Goal: Task Accomplishment & Management: Manage account settings

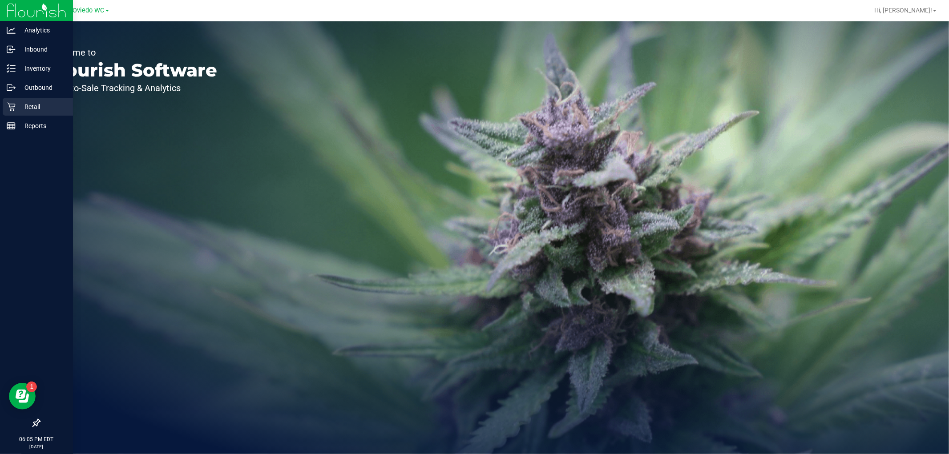
click at [28, 101] on div "Retail" at bounding box center [38, 107] width 70 height 18
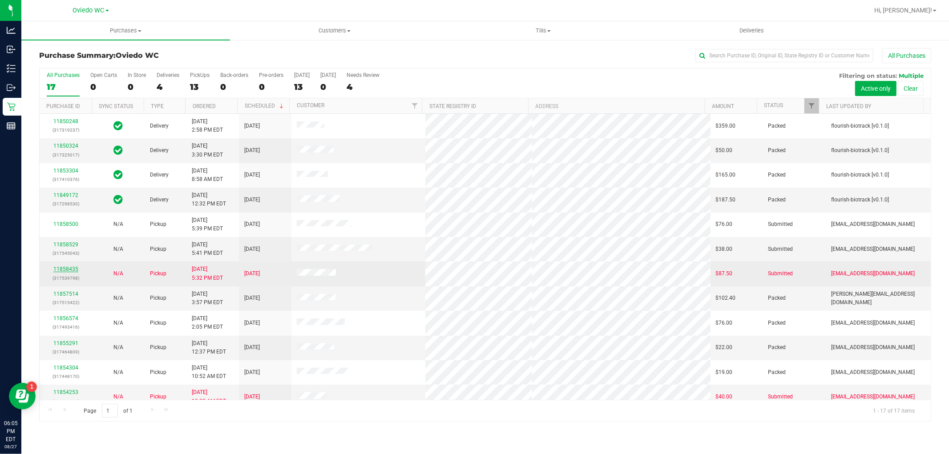
click at [65, 268] on link "11858435" at bounding box center [65, 269] width 25 height 6
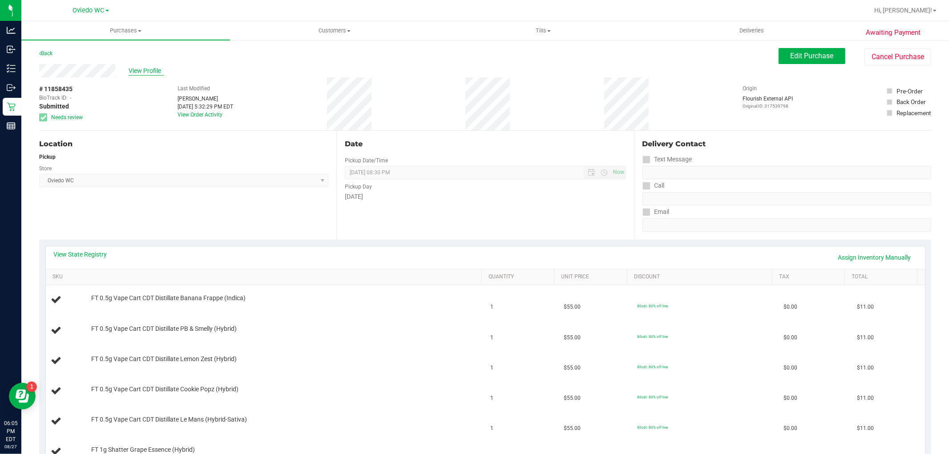
click at [148, 66] on span "View Profile" at bounding box center [147, 70] width 36 height 9
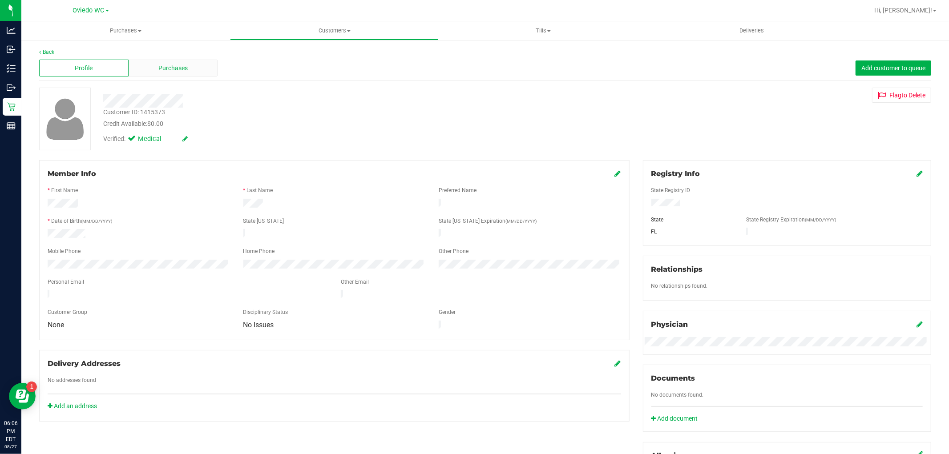
click at [179, 69] on span "Purchases" at bounding box center [172, 68] width 29 height 9
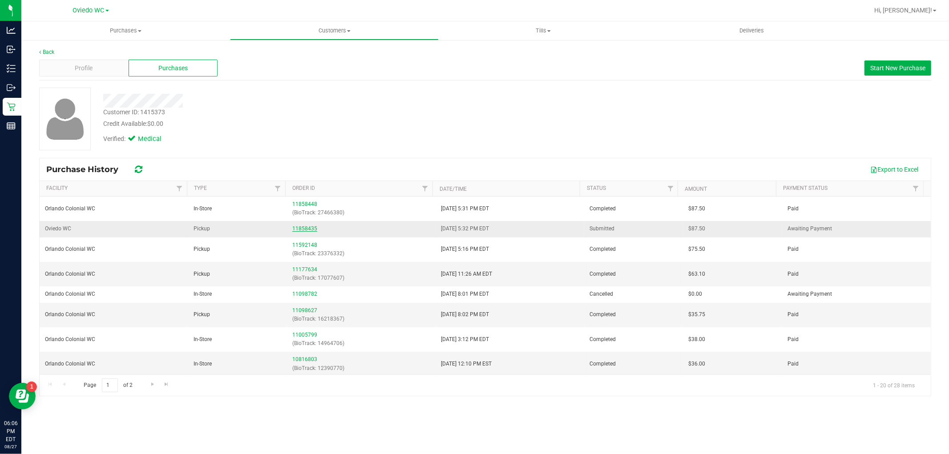
click at [307, 230] on link "11858435" at bounding box center [304, 229] width 25 height 6
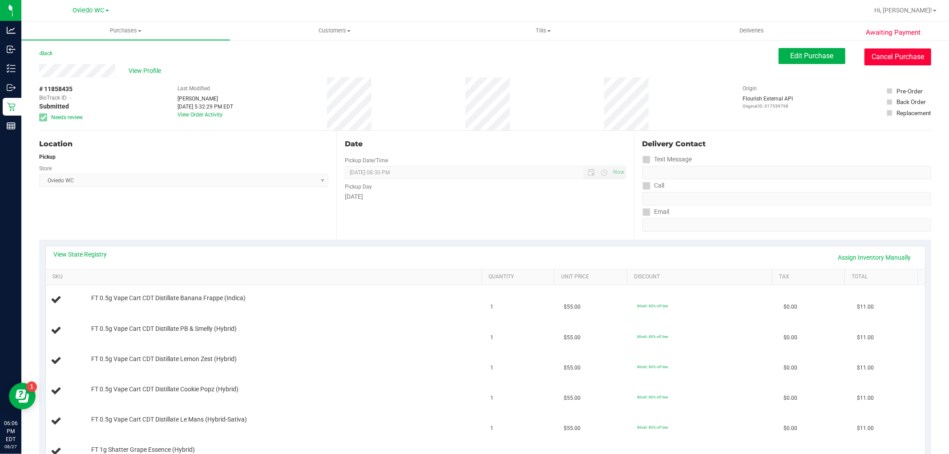
click at [878, 63] on button "Cancel Purchase" at bounding box center [898, 57] width 67 height 17
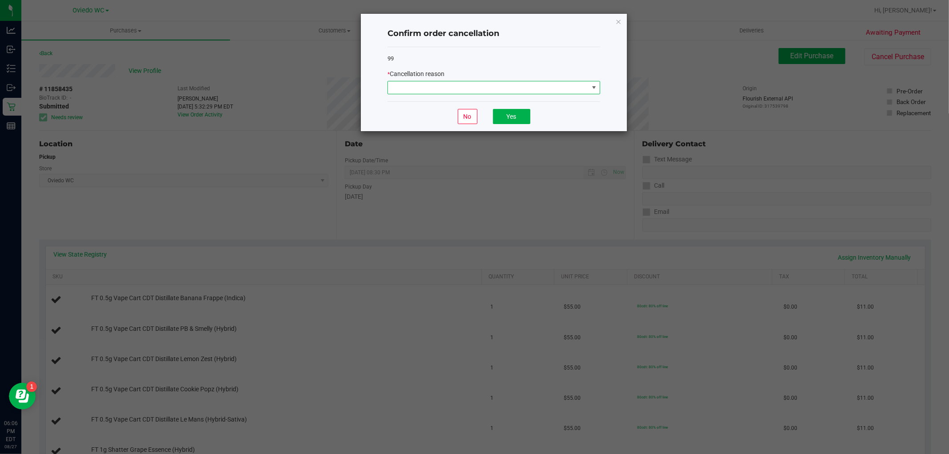
click at [492, 85] on span at bounding box center [488, 87] width 201 height 12
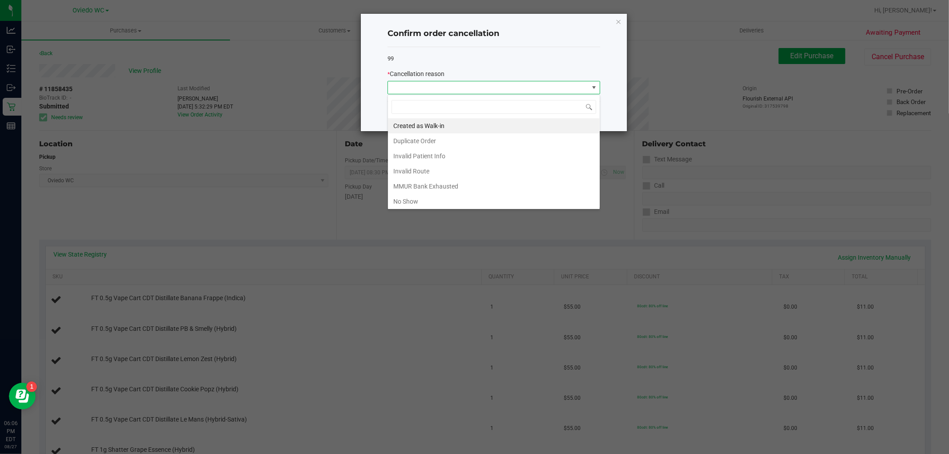
scroll to position [13, 212]
click at [461, 141] on li "Duplicate Order" at bounding box center [494, 141] width 212 height 15
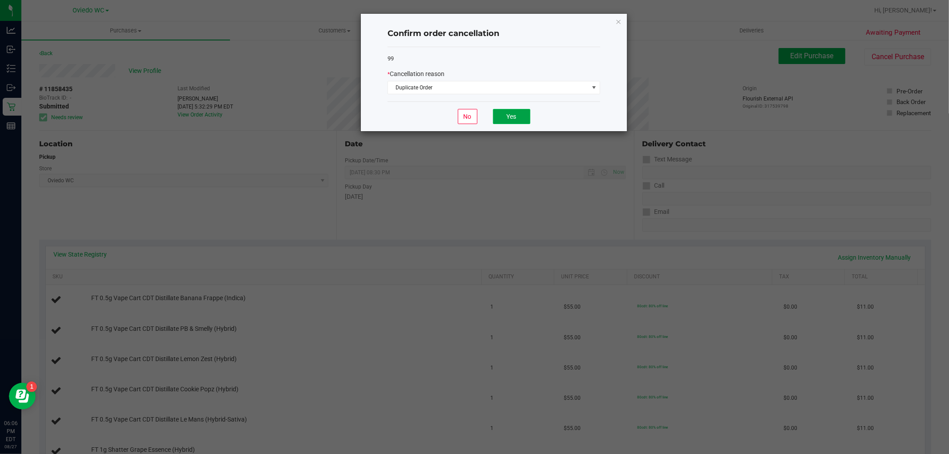
click at [511, 115] on button "Yes" at bounding box center [511, 116] width 37 height 15
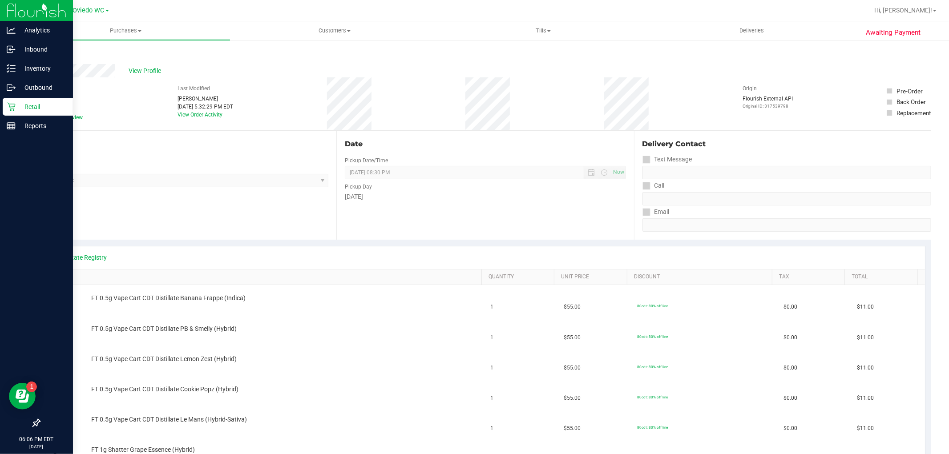
click at [8, 104] on icon at bounding box center [11, 106] width 9 height 9
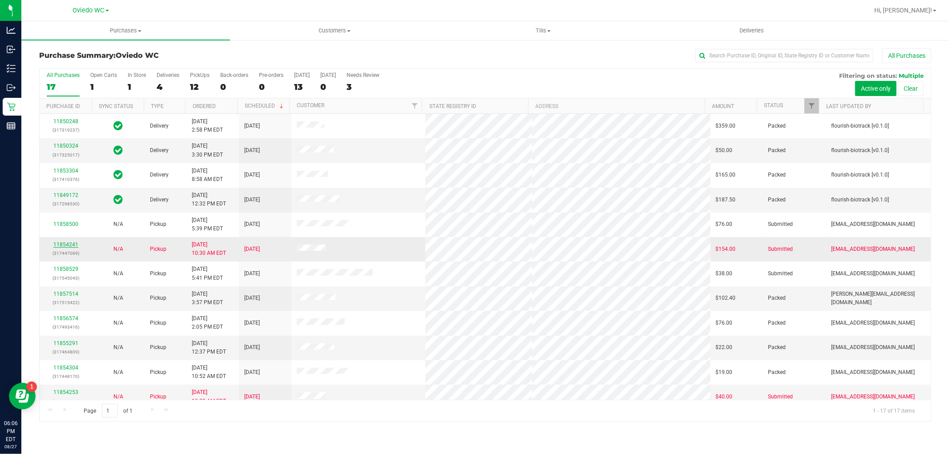
click at [65, 243] on link "11854241" at bounding box center [65, 245] width 25 height 6
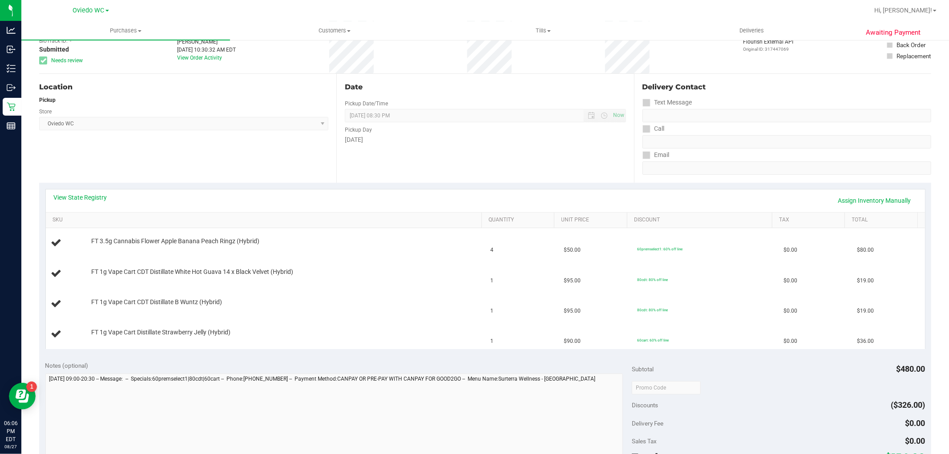
scroll to position [49, 0]
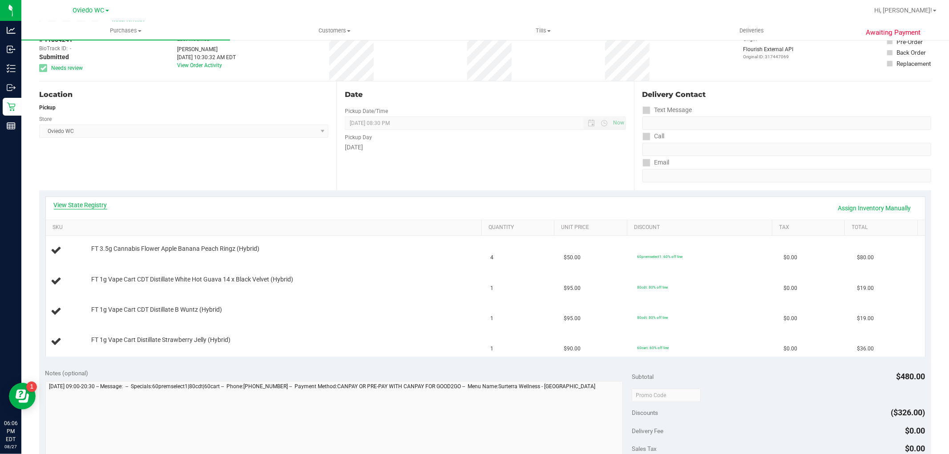
click at [69, 208] on link "View State Registry" at bounding box center [80, 205] width 53 height 9
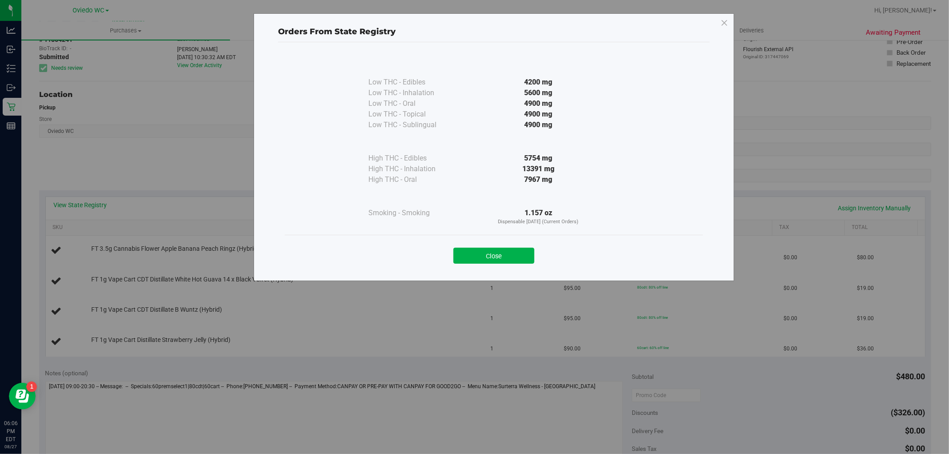
click at [483, 265] on div "Close" at bounding box center [494, 253] width 418 height 36
click at [487, 251] on button "Close" at bounding box center [494, 256] width 81 height 16
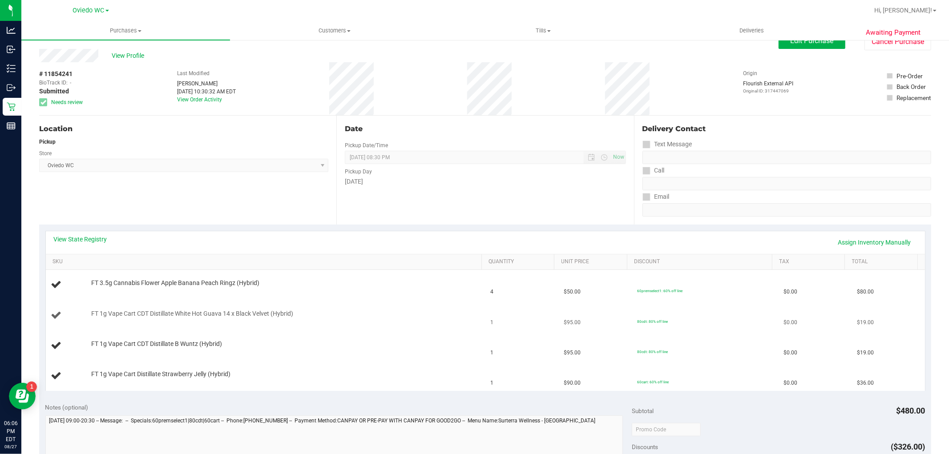
scroll to position [0, 0]
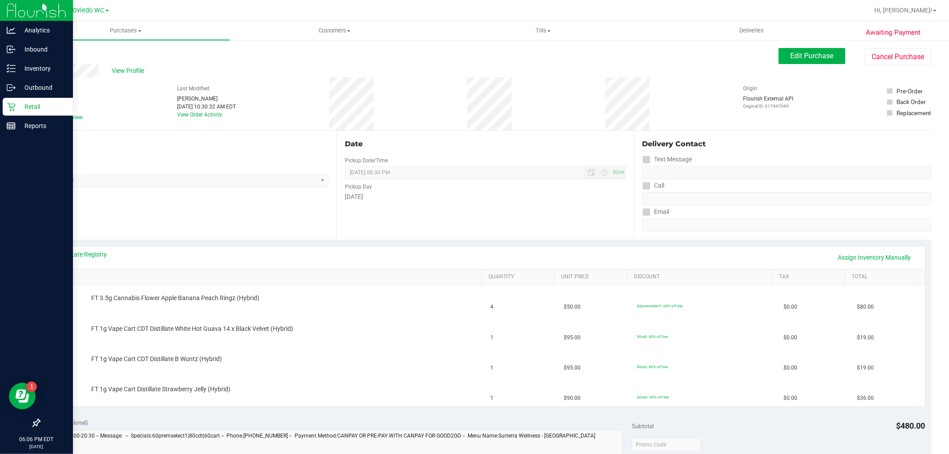
click at [8, 107] on icon at bounding box center [11, 106] width 9 height 9
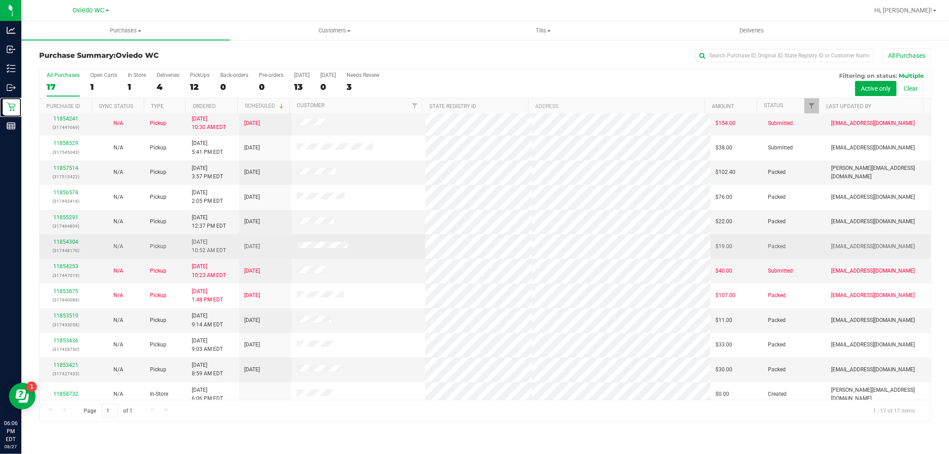
scroll to position [133, 0]
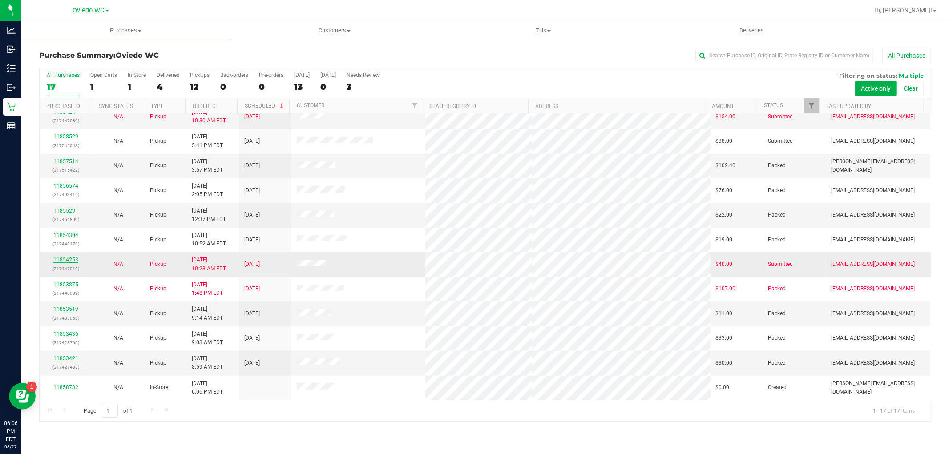
click at [68, 259] on link "11854253" at bounding box center [65, 260] width 25 height 6
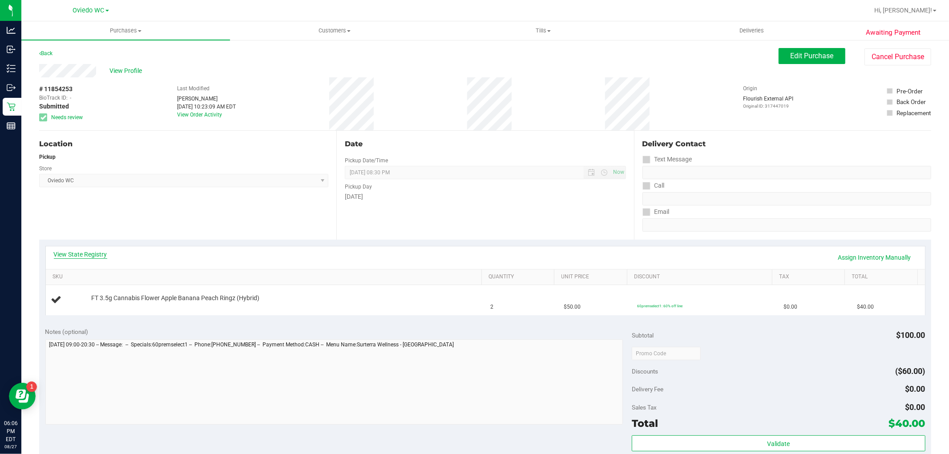
click at [78, 252] on link "View State Registry" at bounding box center [80, 254] width 53 height 9
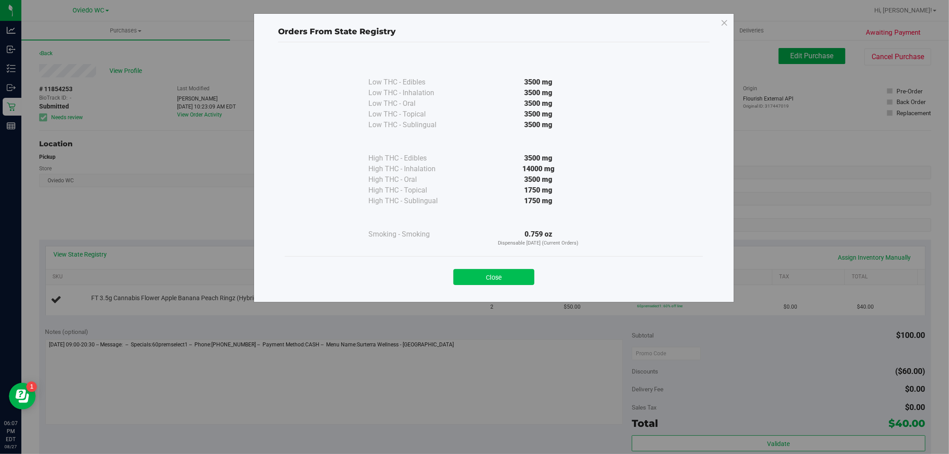
click at [501, 274] on button "Close" at bounding box center [494, 277] width 81 height 16
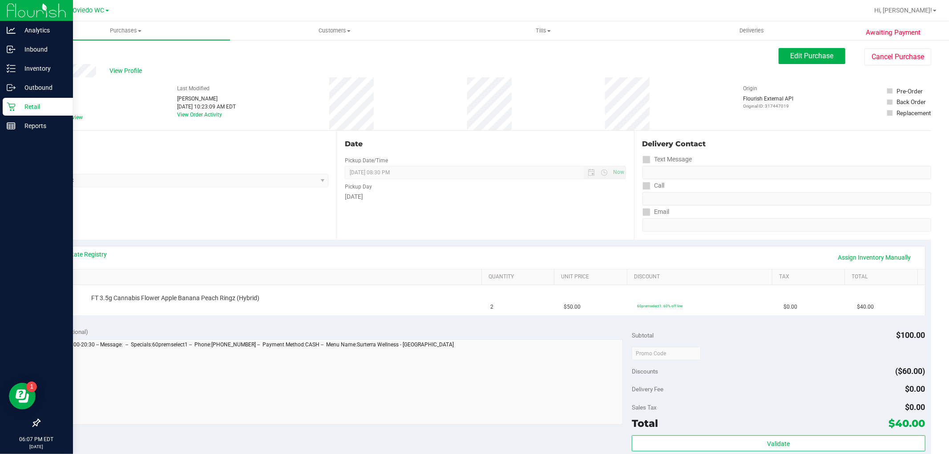
click at [12, 107] on icon at bounding box center [11, 106] width 9 height 9
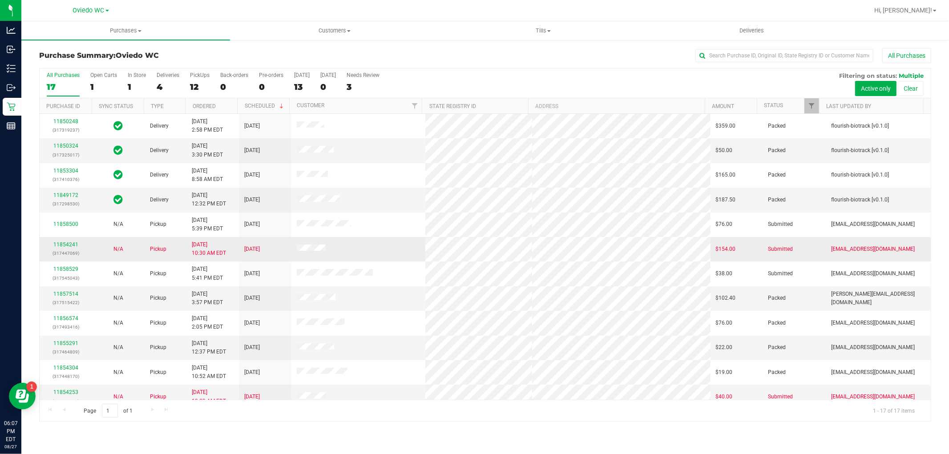
click at [65, 242] on div "11854241 (317447069)" at bounding box center [66, 249] width 42 height 17
click at [65, 244] on link "11854241" at bounding box center [65, 245] width 25 height 6
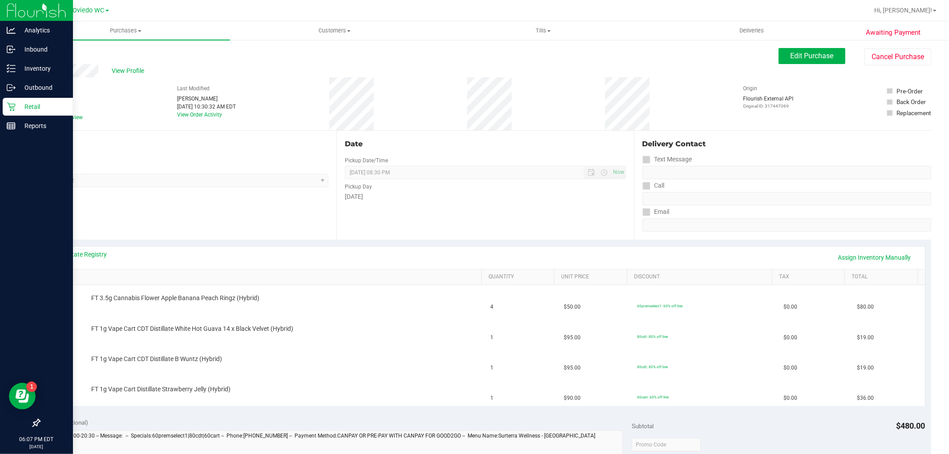
click at [16, 104] on p "Retail" at bounding box center [42, 106] width 53 height 11
